Goal: Information Seeking & Learning: Understand process/instructions

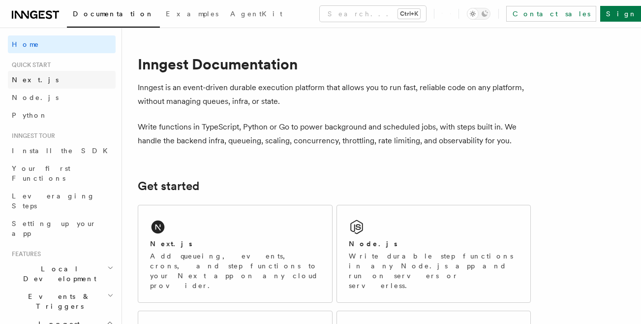
click at [30, 82] on span "Next.js" at bounding box center [35, 80] width 47 height 8
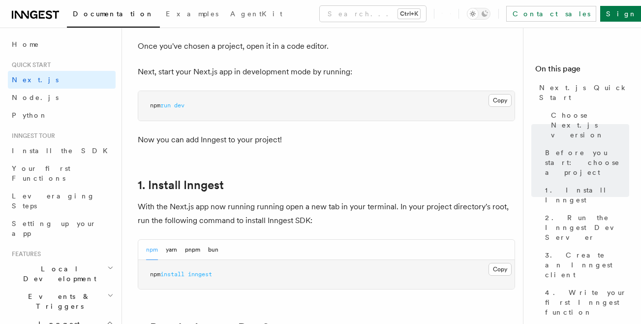
scroll to position [453, 0]
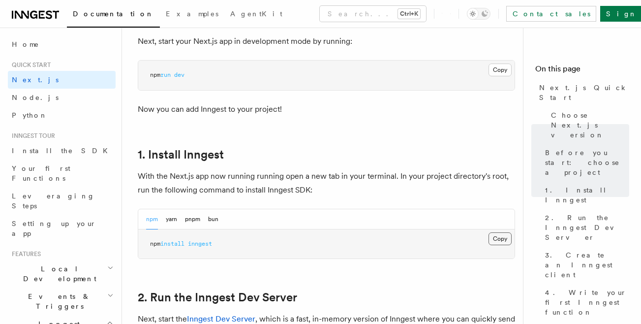
click at [493, 232] on button "Copy Copied" at bounding box center [499, 238] width 23 height 13
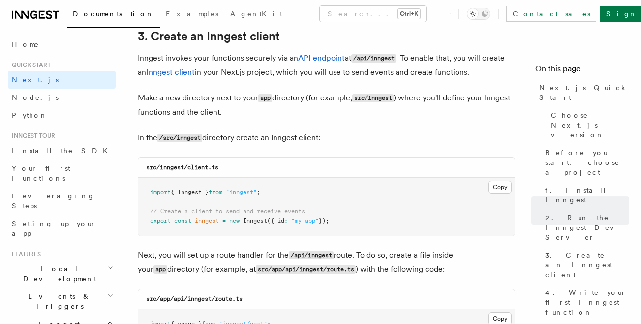
scroll to position [1176, 0]
click at [504, 180] on button "Copy Copied" at bounding box center [499, 186] width 23 height 13
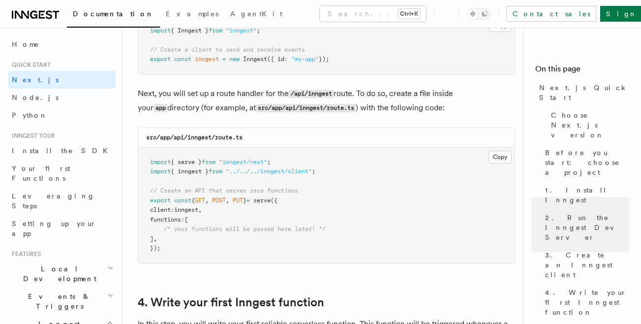
scroll to position [1337, 0]
click at [497, 150] on button "Copy Copied" at bounding box center [499, 156] width 23 height 13
